Goal: Task Accomplishment & Management: Use online tool/utility

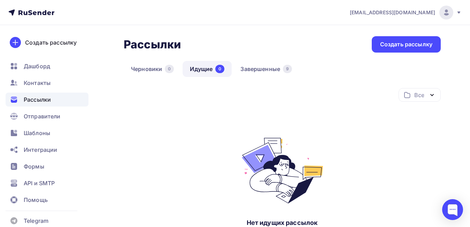
click at [25, 12] on icon at bounding box center [26, 13] width 4 height 4
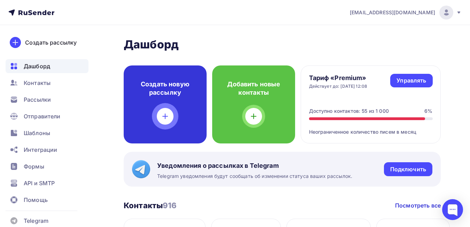
click at [172, 114] on div at bounding box center [165, 116] width 17 height 17
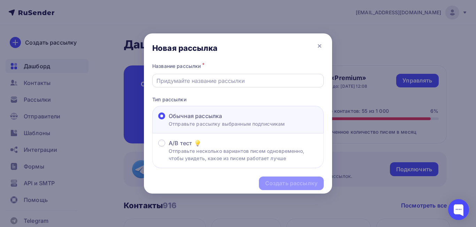
click at [187, 81] on input "text" at bounding box center [237, 81] width 163 height 8
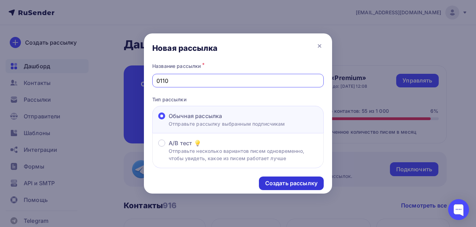
type input "0110"
click at [295, 181] on div "Создать рассылку" at bounding box center [291, 183] width 52 height 8
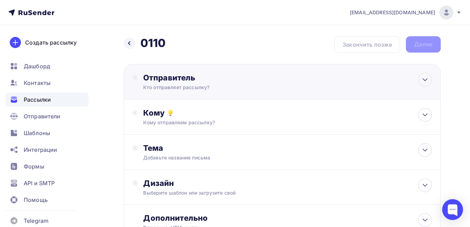
click at [195, 84] on div "Кто отправляет рассылку?" at bounding box center [211, 87] width 136 height 7
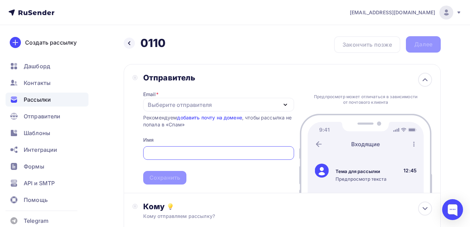
click at [174, 106] on div "Выберите отправителя" at bounding box center [180, 105] width 64 height 8
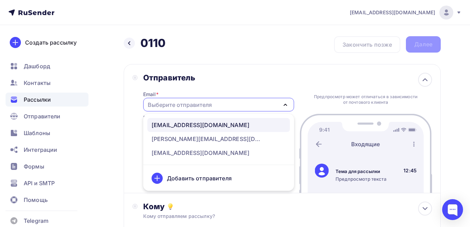
click at [179, 128] on div "[EMAIL_ADDRESS][DOMAIN_NAME]" at bounding box center [201, 125] width 98 height 8
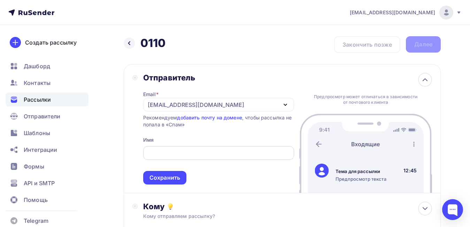
click at [162, 153] on input "text" at bounding box center [218, 153] width 143 height 8
type input "C"
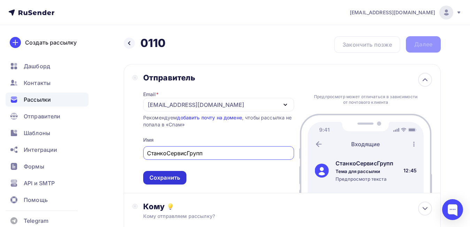
type input "СтанкоСервисГрупп"
click at [170, 180] on div "Сохранить" at bounding box center [164, 178] width 31 height 8
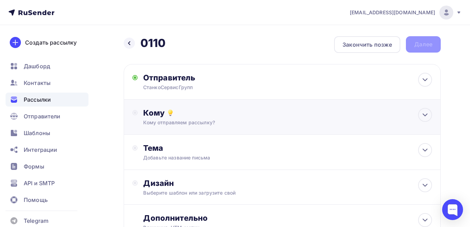
click at [205, 120] on div "Кому отправляем рассылку?" at bounding box center [273, 122] width 260 height 7
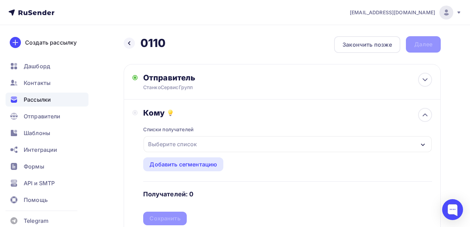
click at [173, 142] on div "Выберите список" at bounding box center [172, 144] width 54 height 13
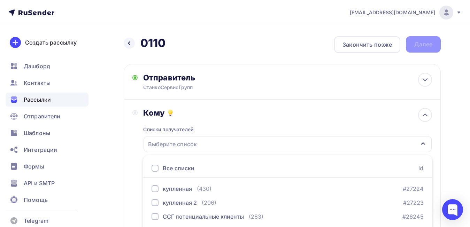
scroll to position [26, 0]
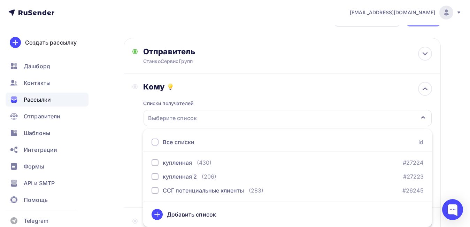
click at [154, 143] on div at bounding box center [155, 142] width 7 height 7
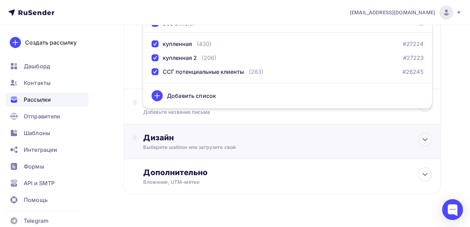
scroll to position [157, 0]
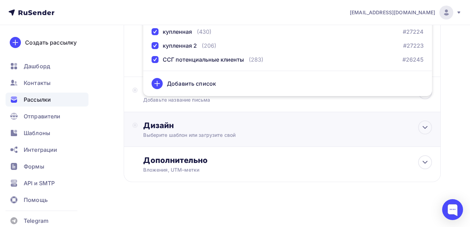
click at [125, 113] on div "Дизайн Выберите шаблон или загрузите свой" at bounding box center [282, 129] width 317 height 35
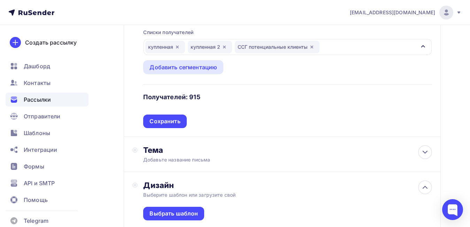
scroll to position [113, 0]
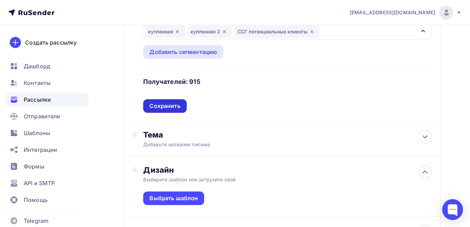
click at [159, 108] on div "Сохранить" at bounding box center [164, 106] width 31 height 8
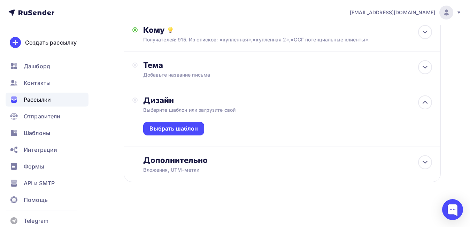
scroll to position [83, 0]
click at [170, 67] on div "Тема" at bounding box center [212, 65] width 138 height 10
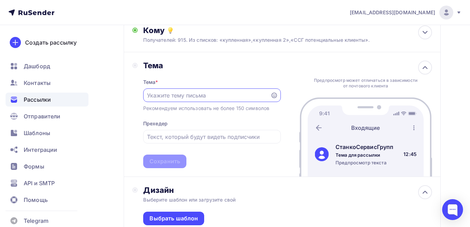
scroll to position [0, 0]
click at [171, 94] on input "text" at bounding box center [206, 95] width 119 height 8
click at [211, 94] on input "text" at bounding box center [206, 95] width 119 height 8
type input "Обслуживание станков с ЧПУ"
click at [176, 137] on input "text" at bounding box center [212, 137] width 130 height 8
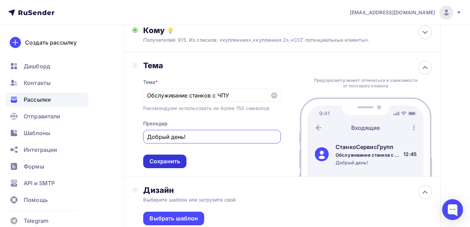
type input "Добрый день!"
click at [165, 160] on div "Сохранить" at bounding box center [164, 161] width 31 height 8
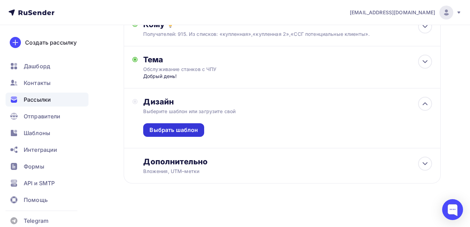
scroll to position [90, 0]
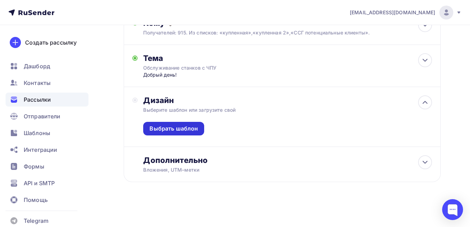
click at [169, 130] on div "Выбрать шаблон" at bounding box center [173, 129] width 48 height 8
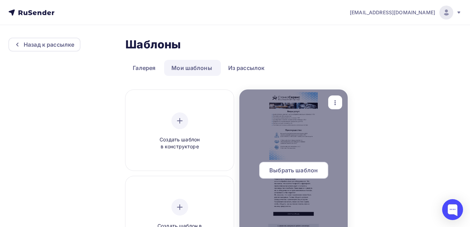
click at [293, 170] on span "Выбрать шаблон" at bounding box center [293, 170] width 48 height 8
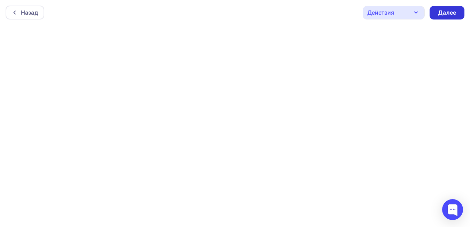
click at [447, 16] on div "Далее" at bounding box center [447, 13] width 18 height 8
